Goal: Find specific page/section: Find specific page/section

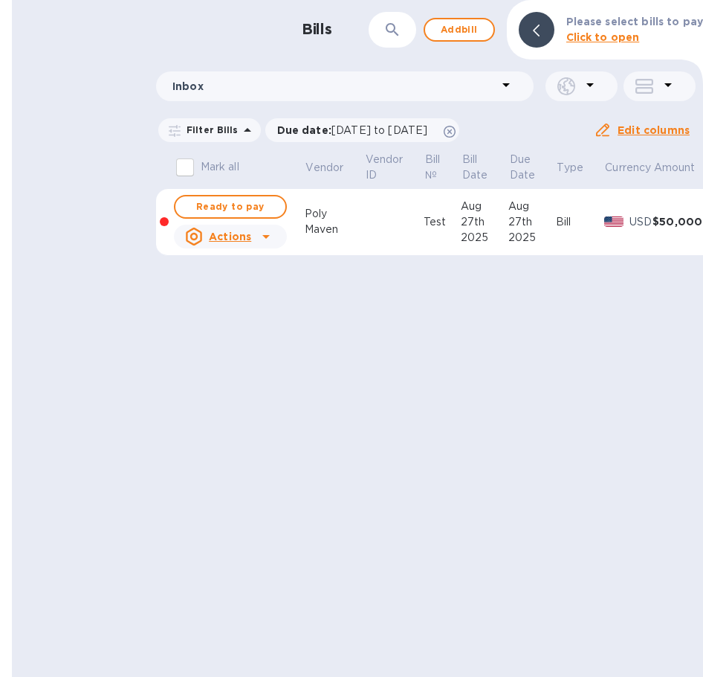
click at [412, 233] on td at bounding box center [393, 222] width 59 height 67
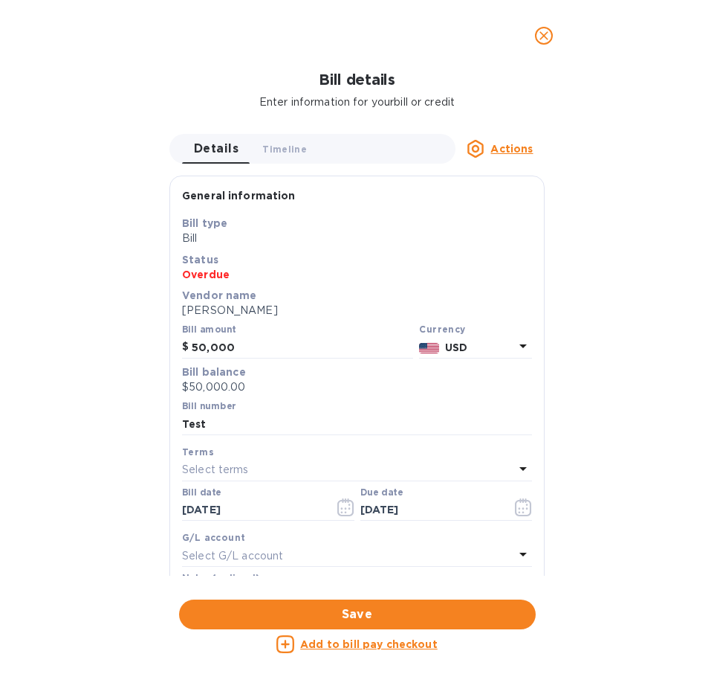
click at [411, 232] on p "Bill" at bounding box center [357, 238] width 350 height 16
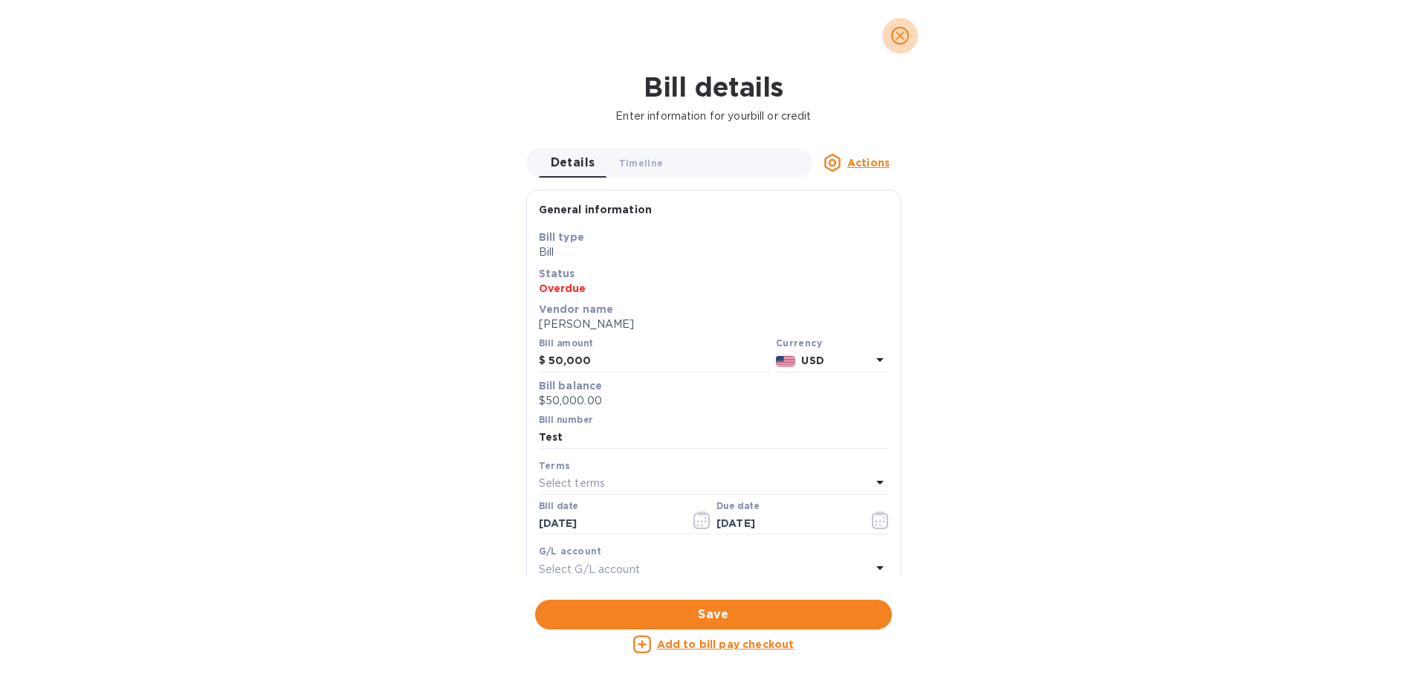
click at [714, 36] on icon "close" at bounding box center [900, 35] width 9 height 9
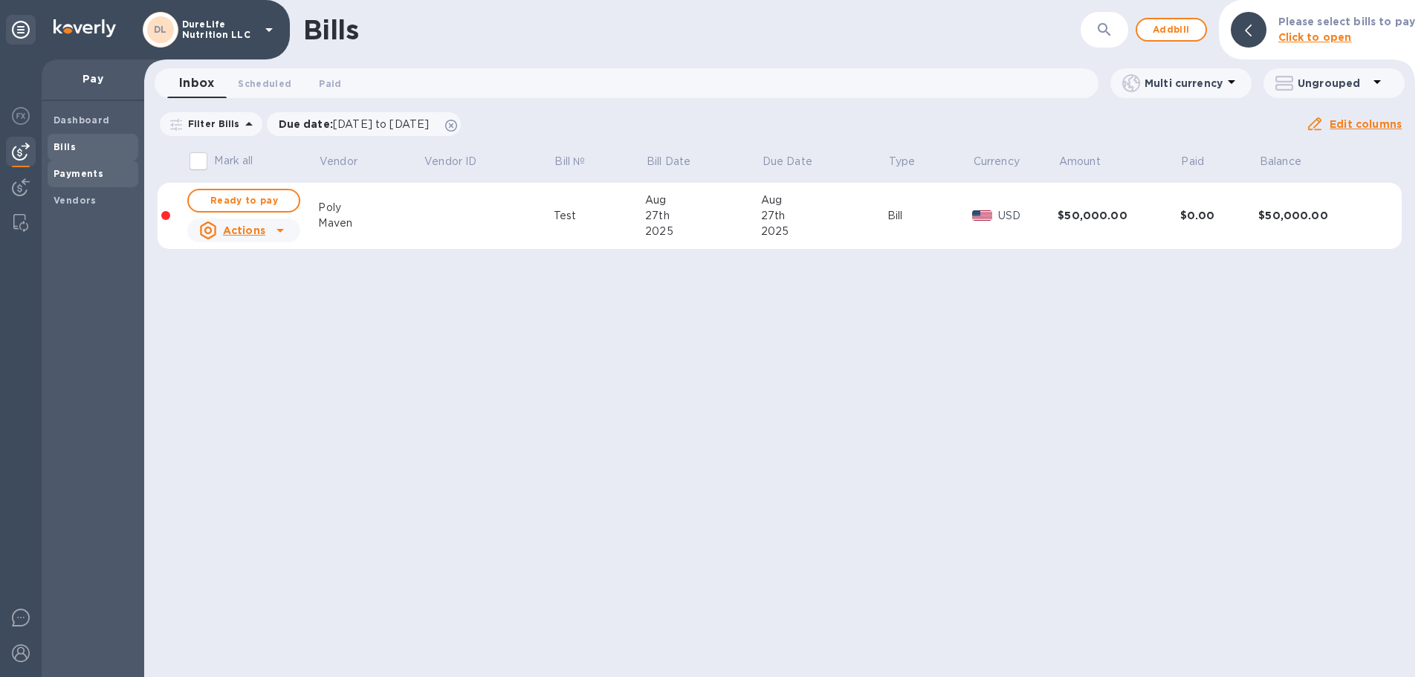
click at [89, 177] on b "Payments" at bounding box center [79, 173] width 50 height 11
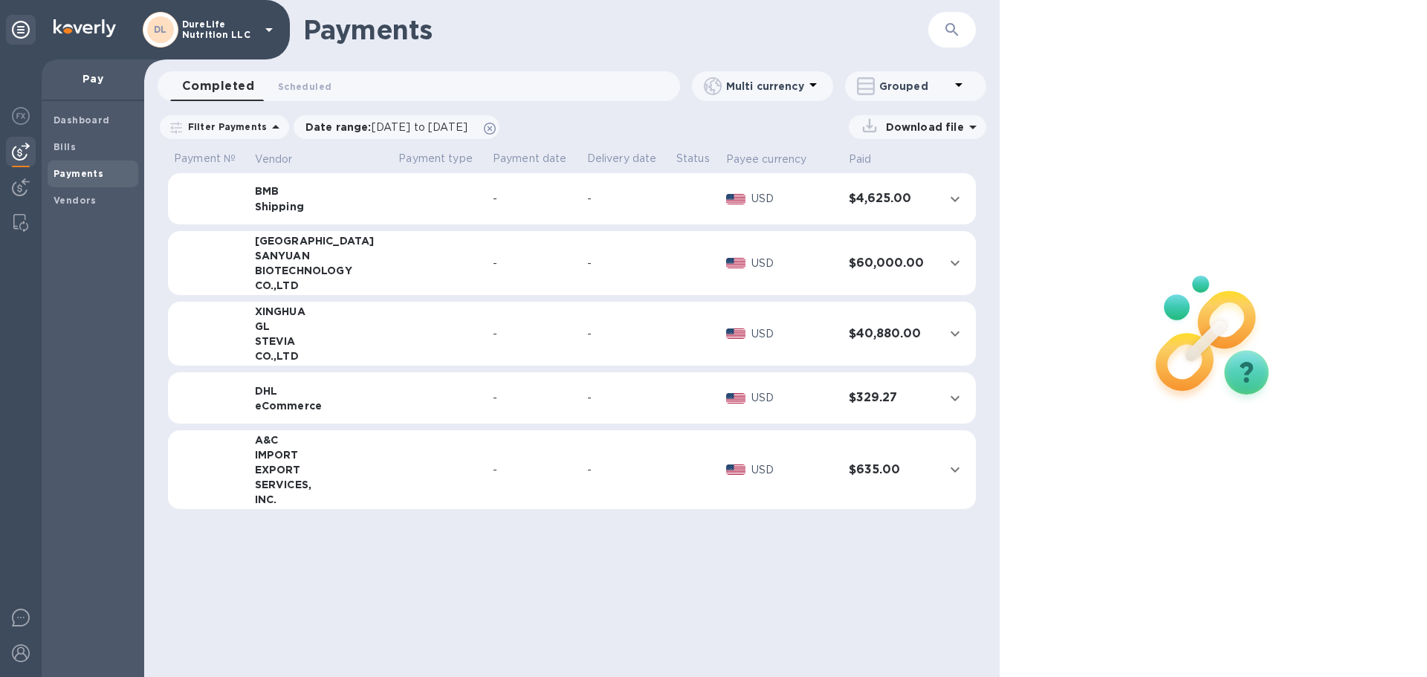
click at [514, 161] on p "Payment date" at bounding box center [534, 159] width 83 height 16
click at [592, 156] on p "Delivery date" at bounding box center [625, 159] width 77 height 16
click at [100, 205] on span "Vendors" at bounding box center [93, 200] width 79 height 15
